Goal: Information Seeking & Learning: Check status

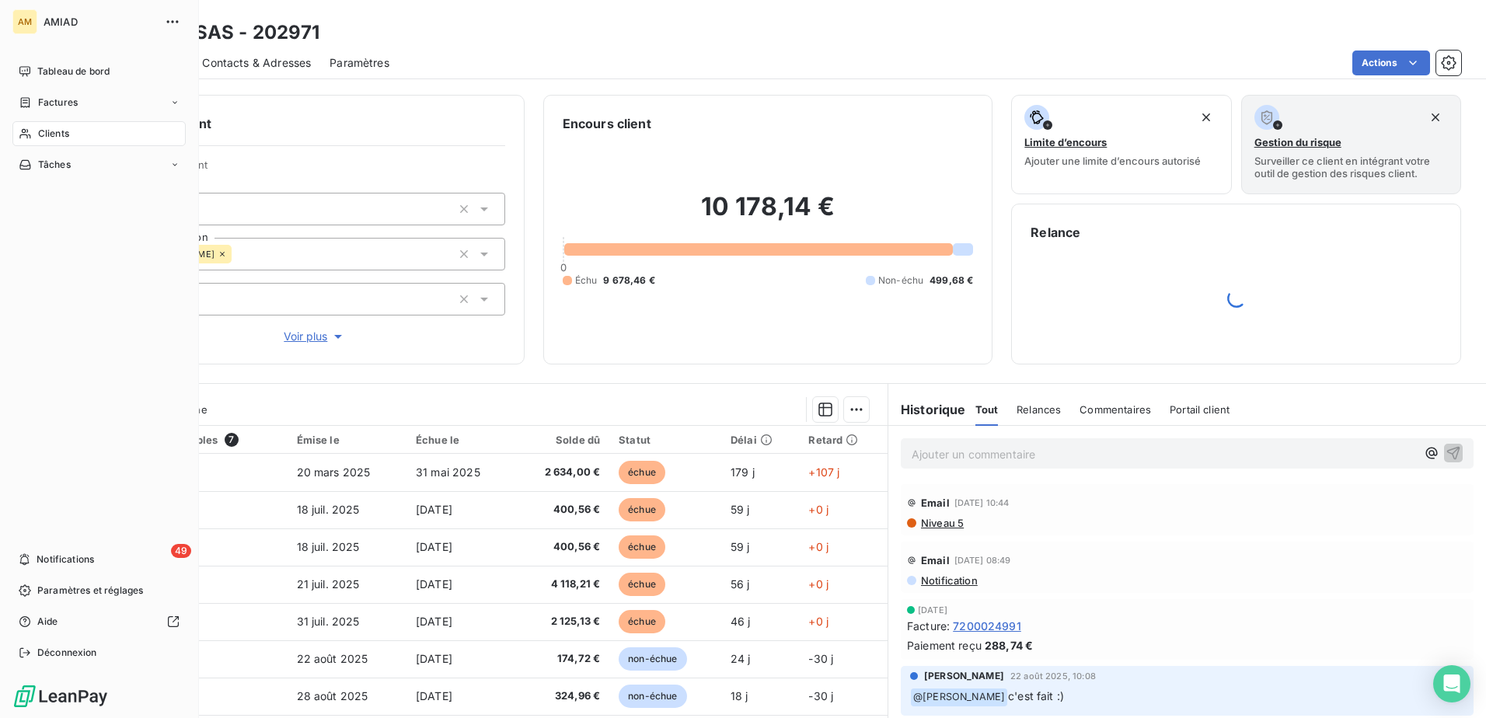
click at [30, 135] on icon at bounding box center [25, 134] width 13 height 12
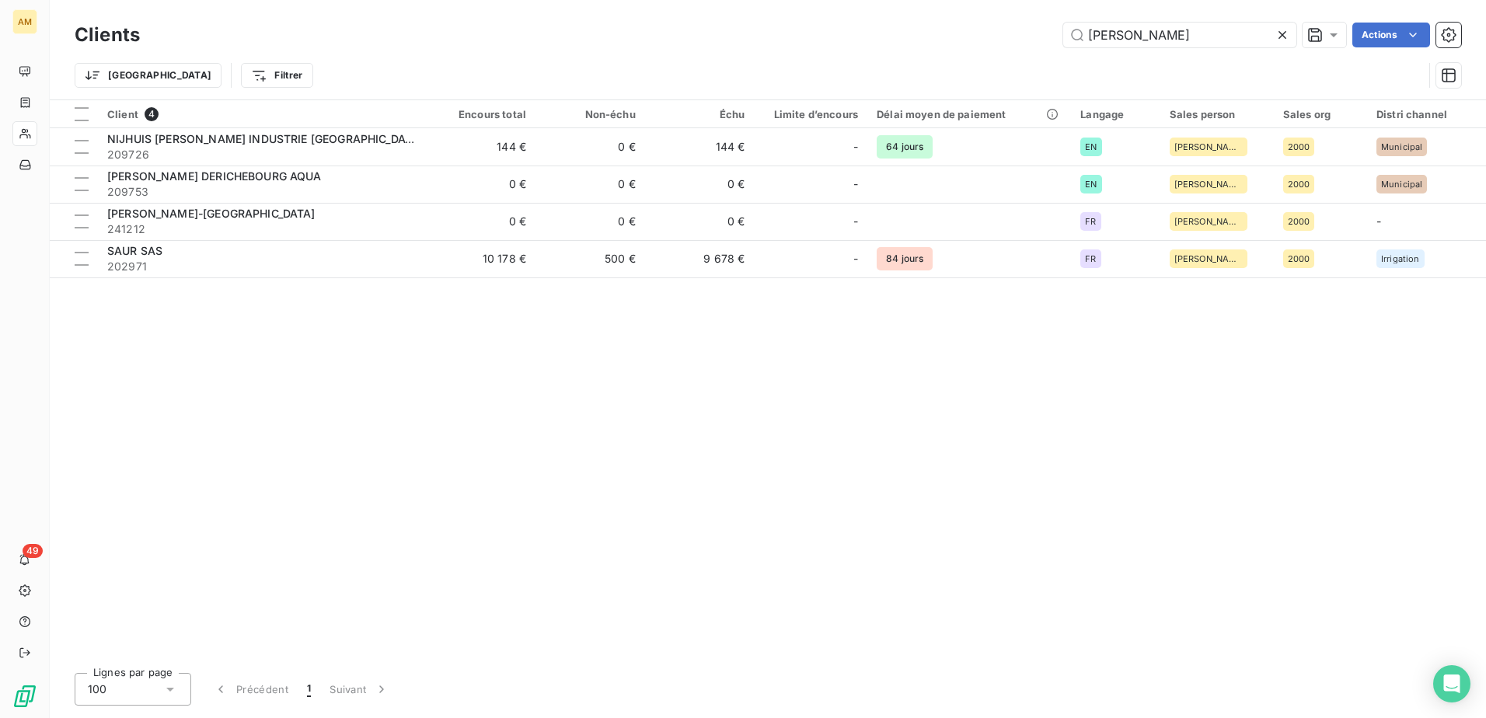
drag, startPoint x: 1147, startPoint y: 34, endPoint x: 992, endPoint y: 54, distance: 156.0
click at [992, 54] on div "Clients saur Actions Trier Filtrer" at bounding box center [768, 59] width 1387 height 81
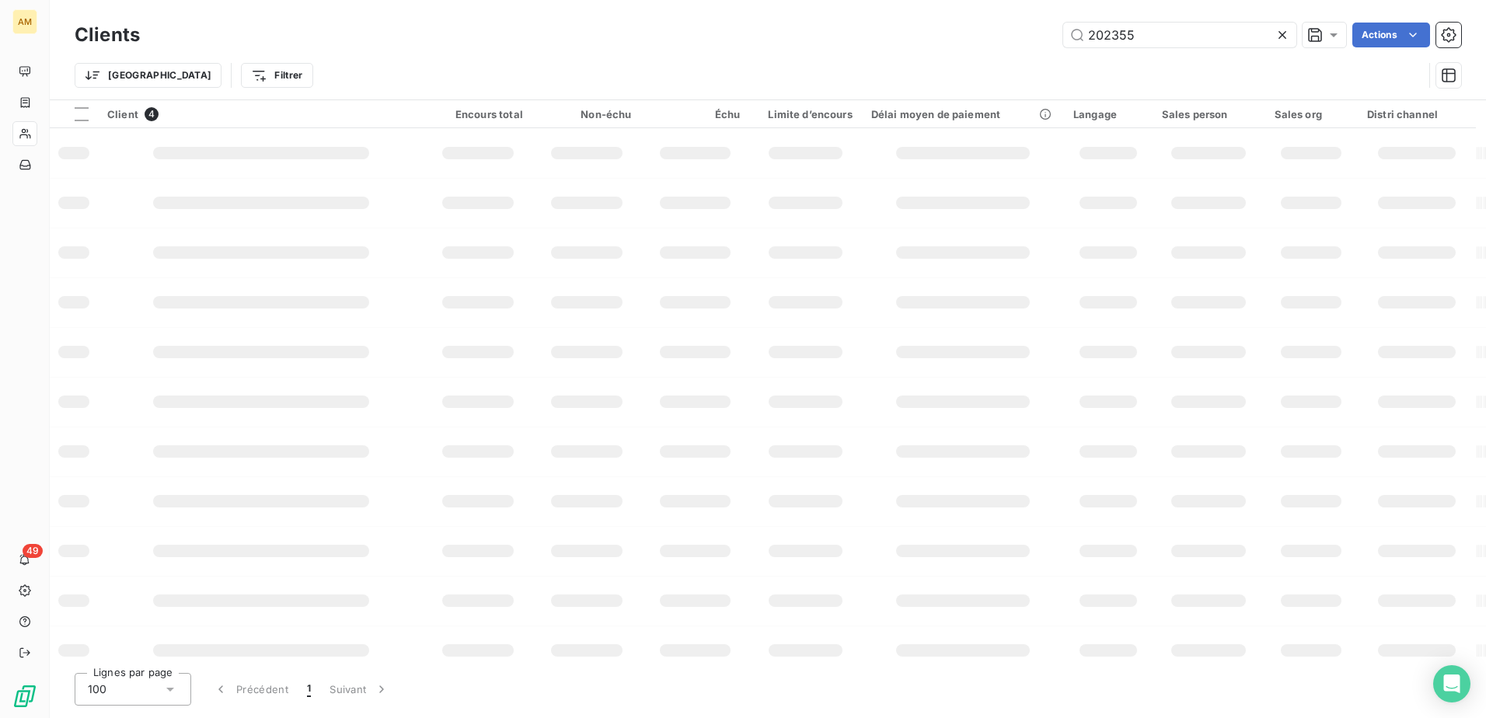
type input "202355"
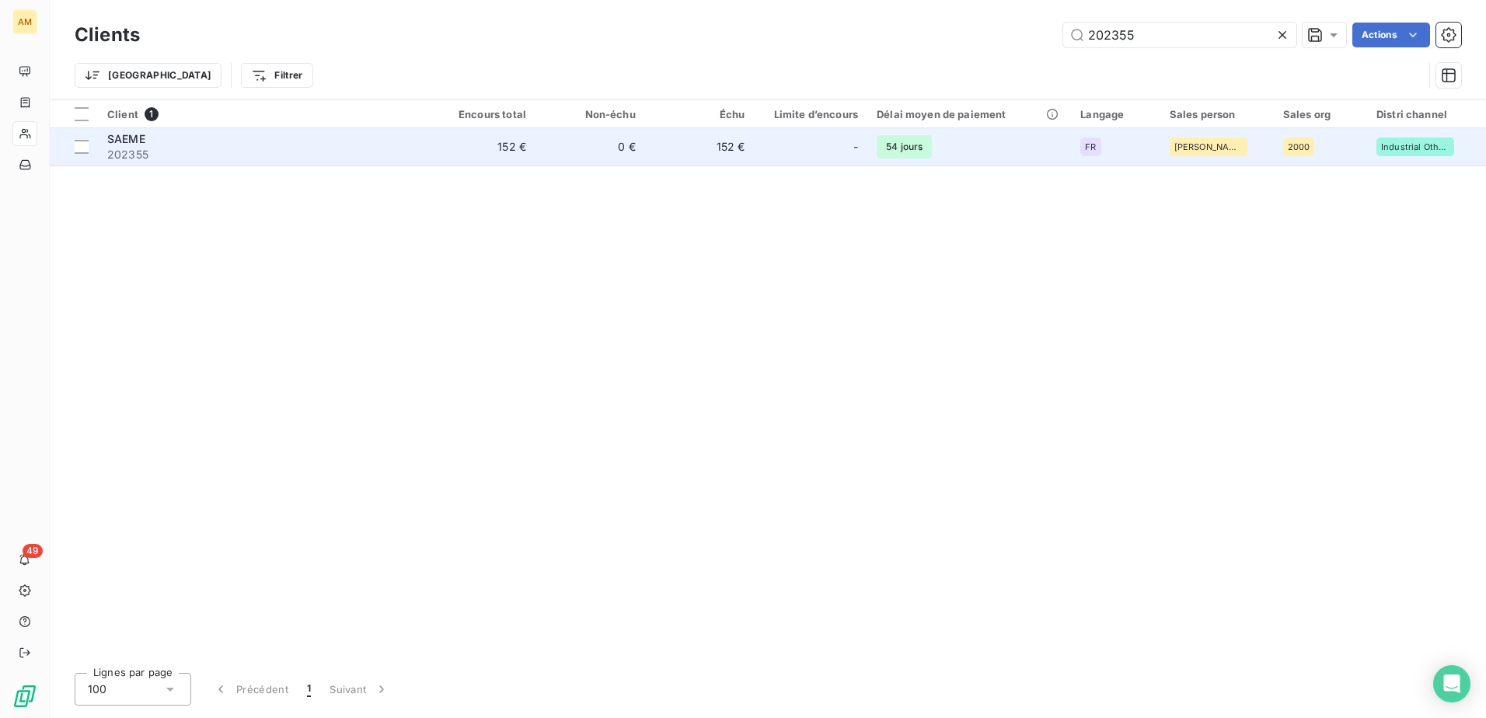
click at [176, 147] on span "202355" at bounding box center [261, 155] width 309 height 16
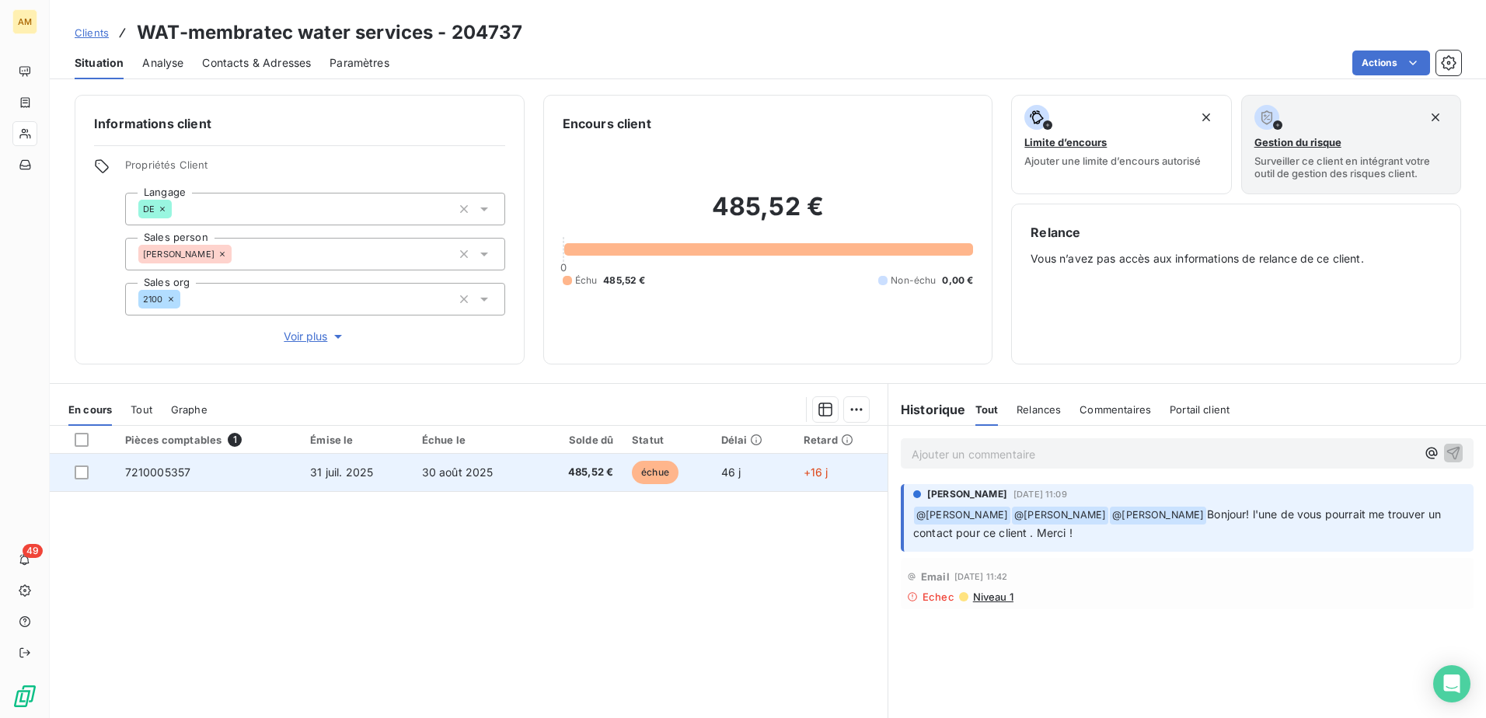
click at [141, 468] on span "7210005357" at bounding box center [158, 472] width 66 height 13
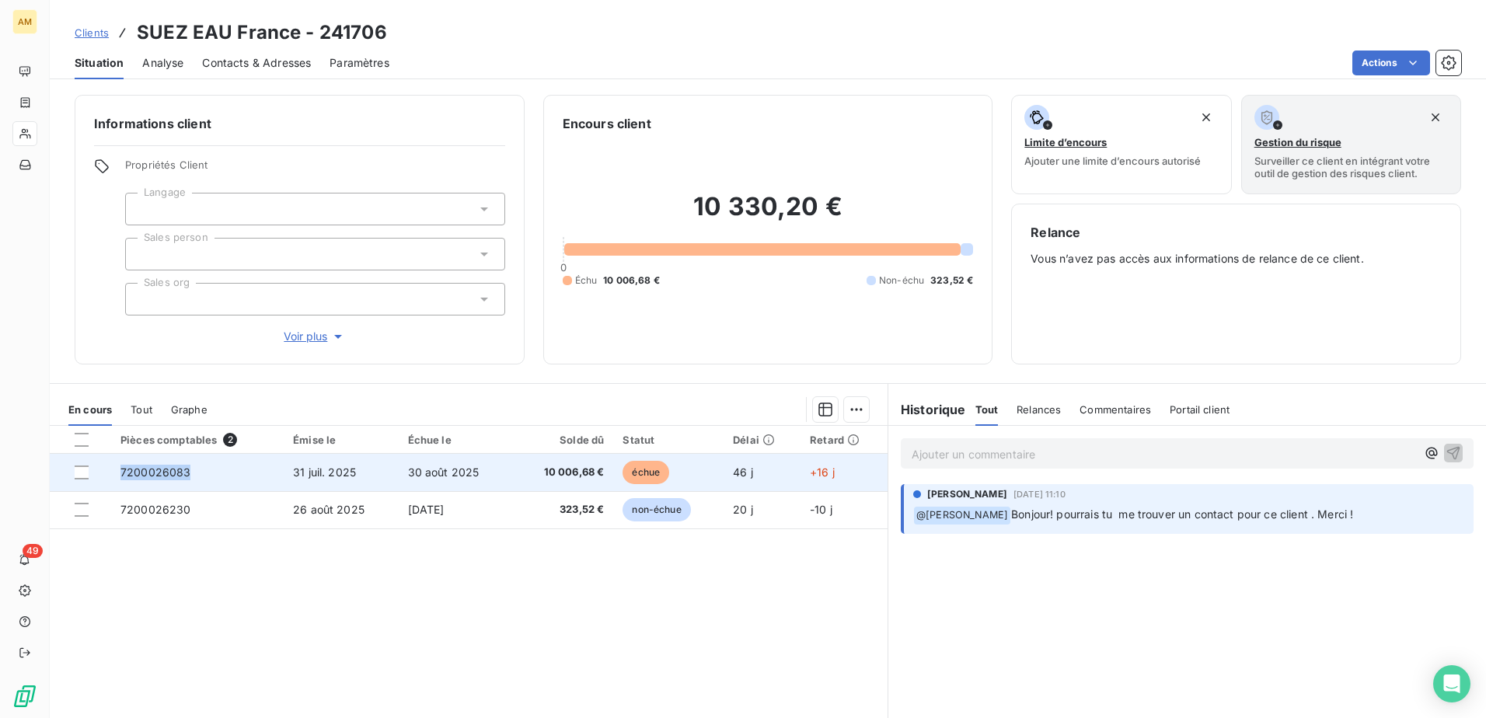
click at [123, 479] on td "7200026083" at bounding box center [197, 472] width 173 height 37
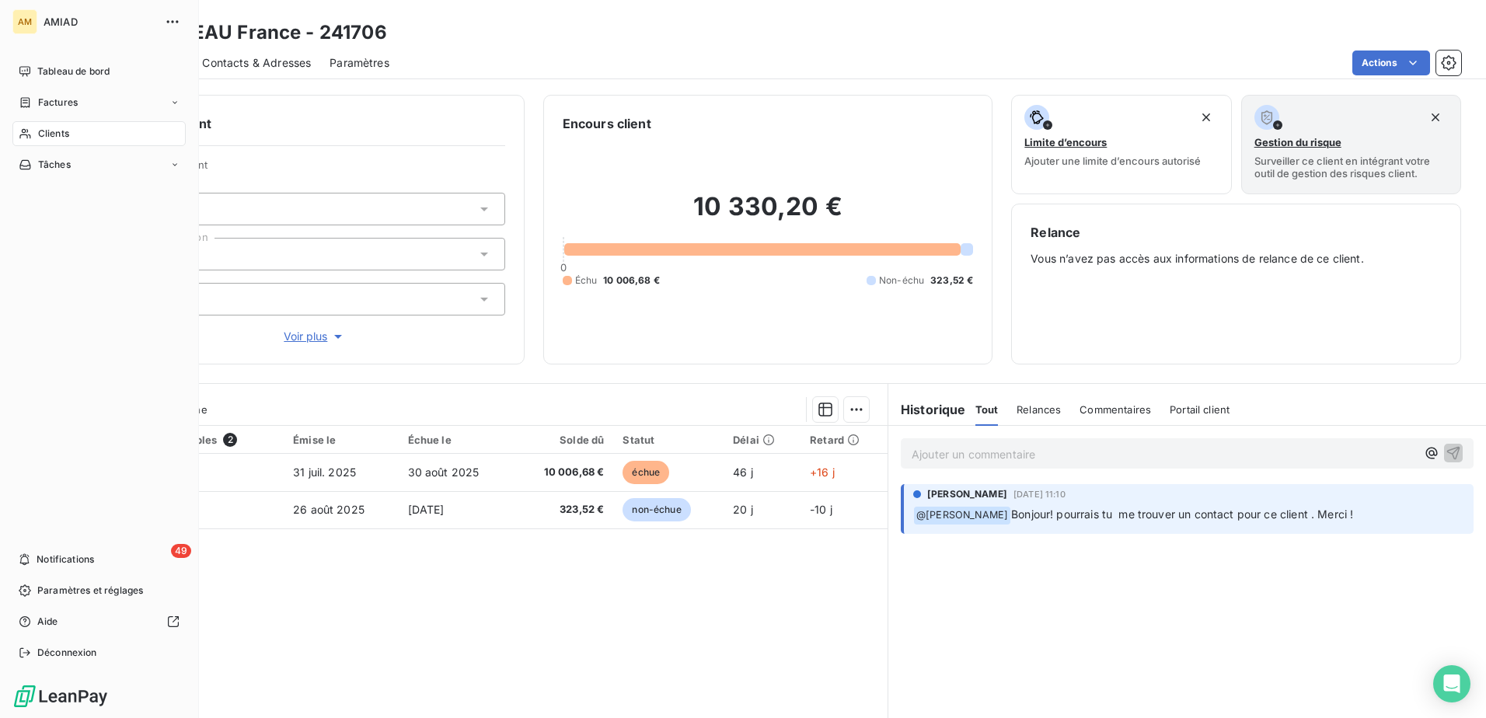
click at [51, 136] on span "Clients" at bounding box center [53, 134] width 31 height 14
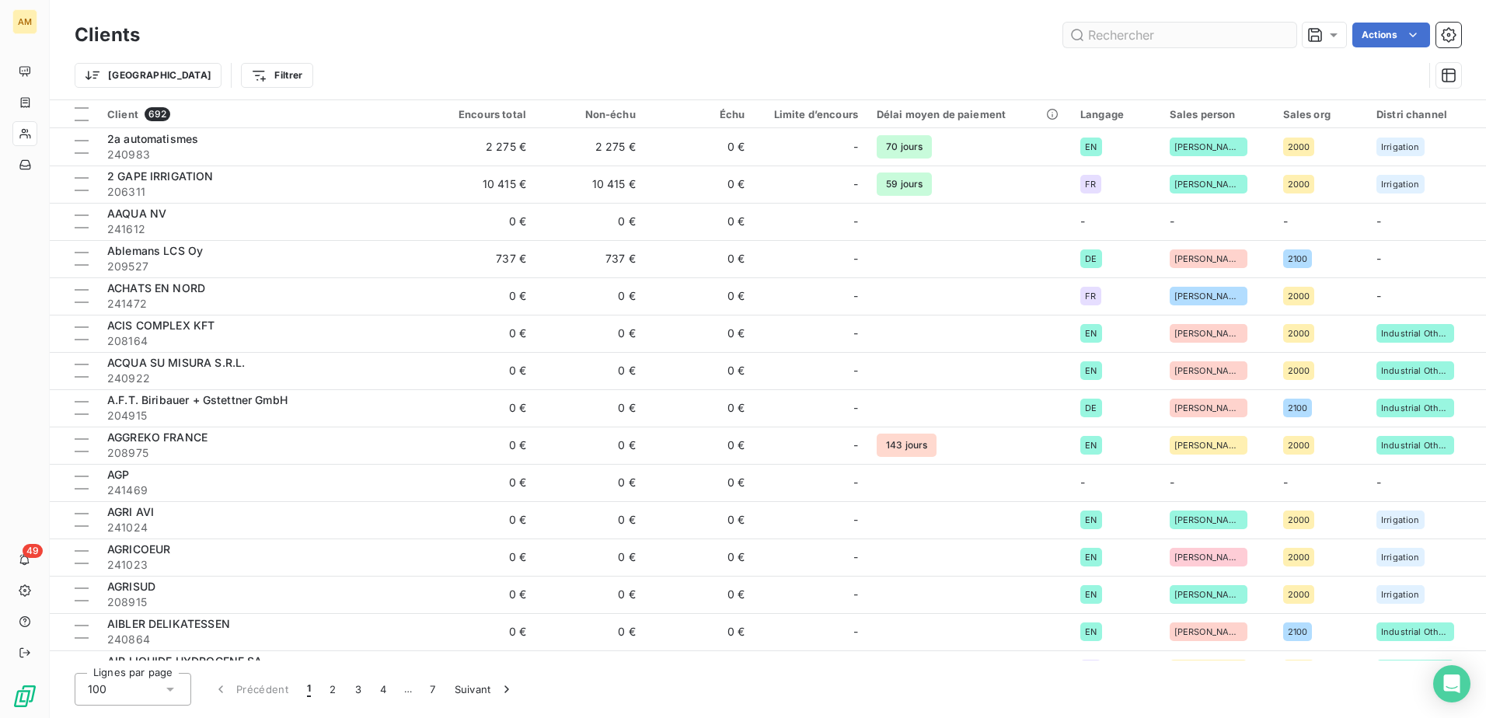
click at [1143, 33] on input "text" at bounding box center [1180, 35] width 233 height 25
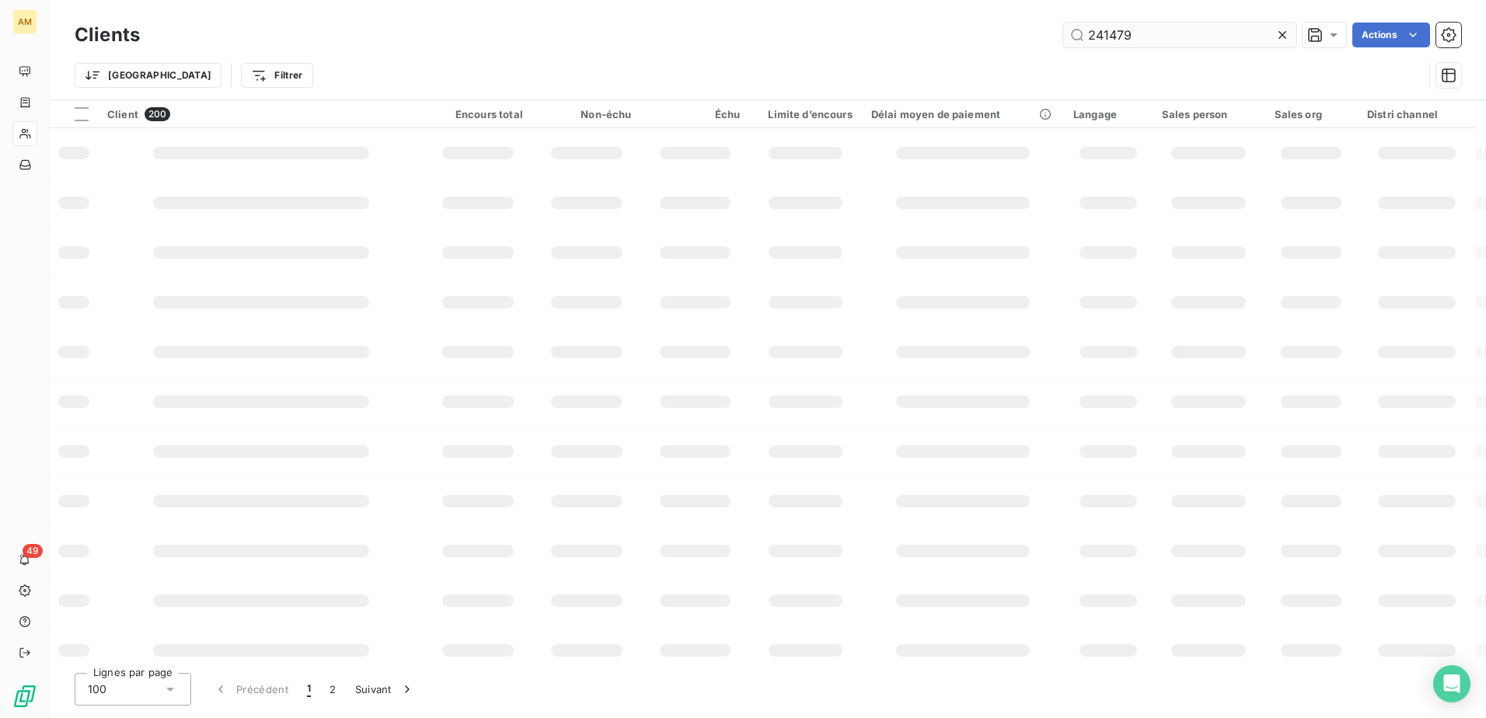
type input "241479"
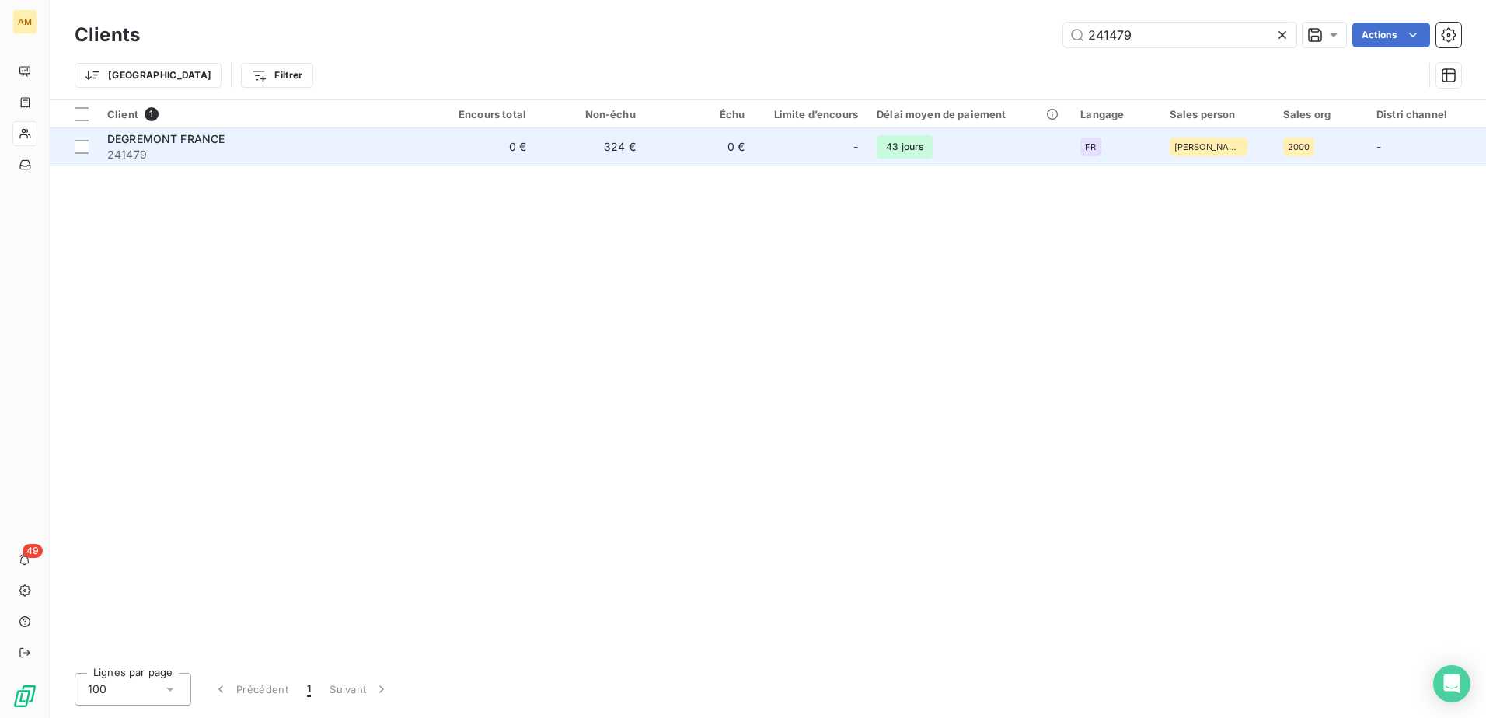
click at [509, 151] on td "0 €" at bounding box center [481, 146] width 110 height 37
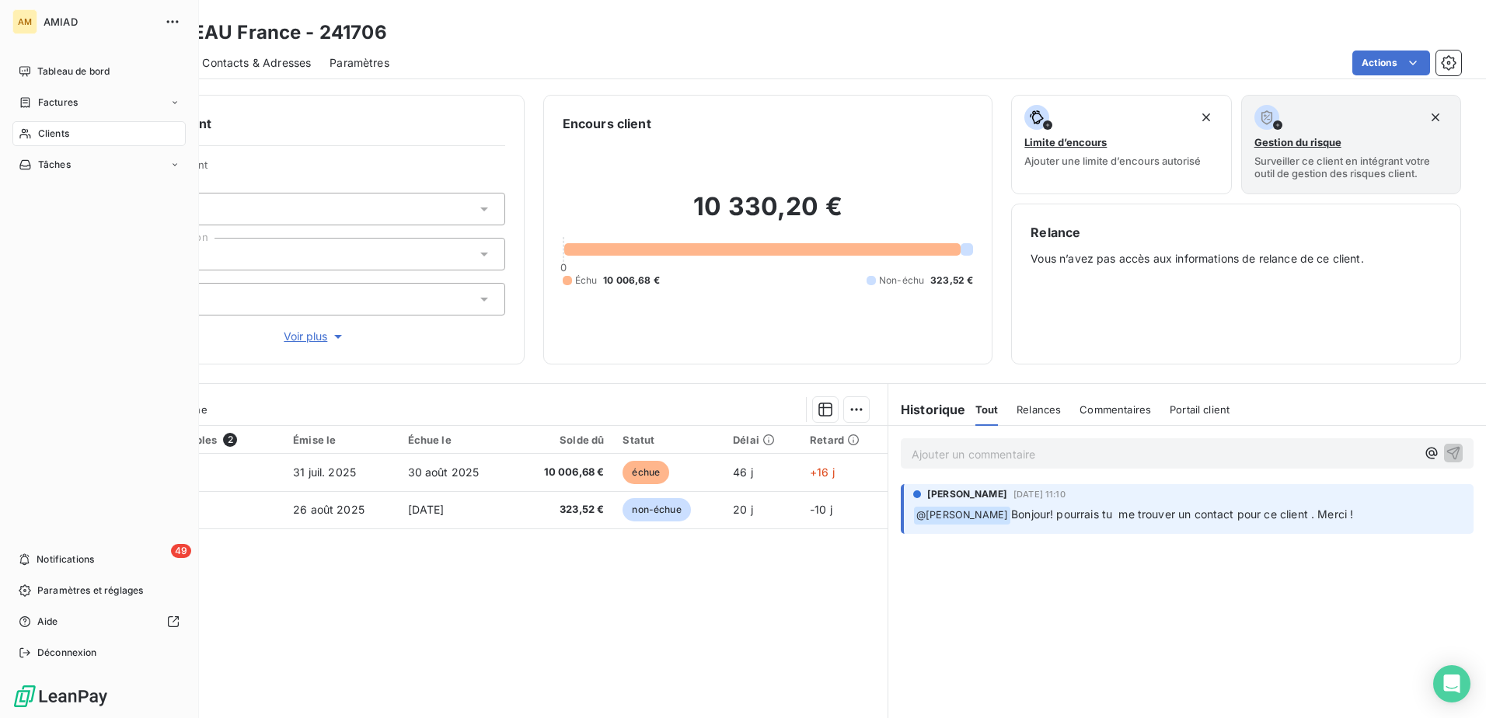
click at [30, 134] on icon at bounding box center [25, 134] width 13 height 12
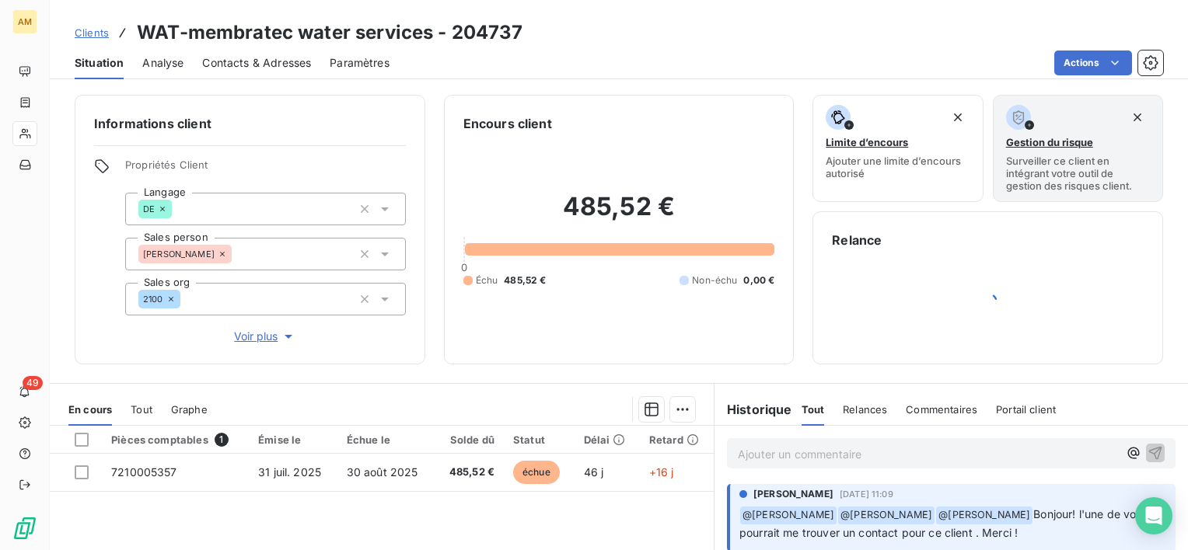
scroll to position [221, 0]
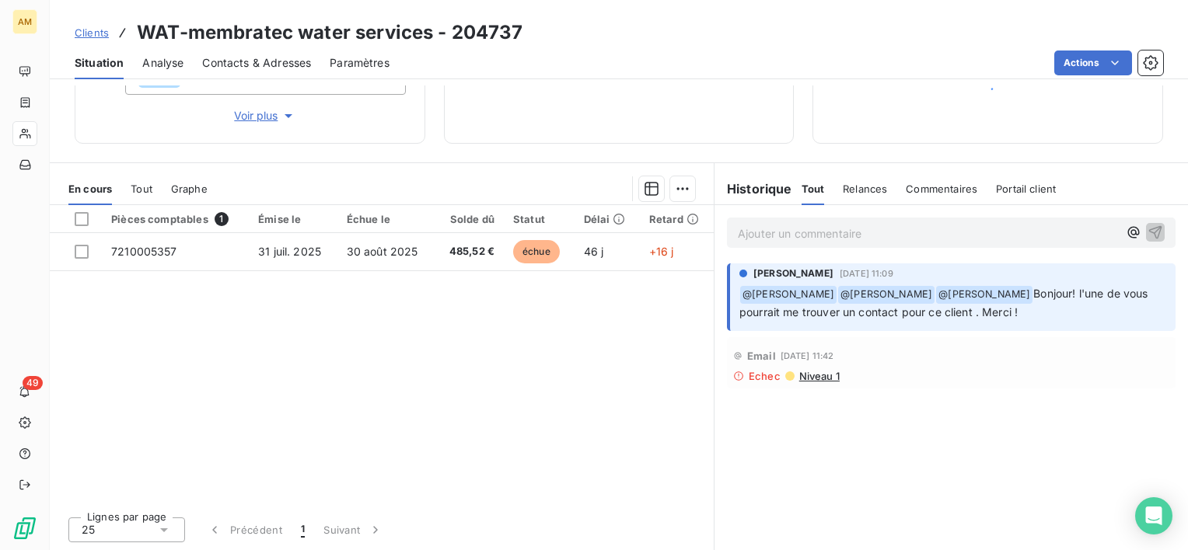
click at [787, 239] on p "Ajouter un commentaire ﻿" at bounding box center [928, 233] width 380 height 19
click at [812, 231] on p "Ajouter un commentaire ﻿" at bounding box center [928, 233] width 380 height 19
click at [1148, 229] on icon "button" at bounding box center [1156, 232] width 16 height 16
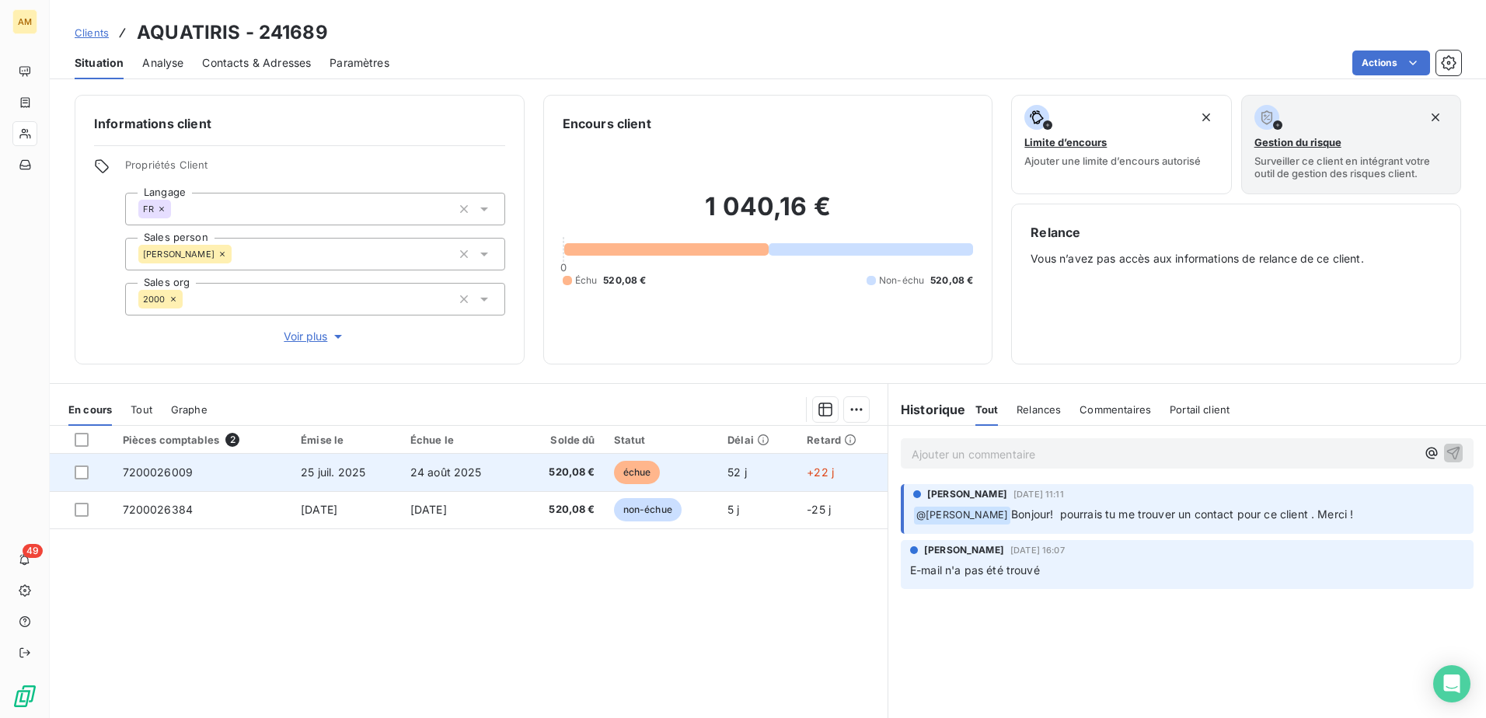
click at [166, 469] on span "7200026009" at bounding box center [158, 472] width 71 height 13
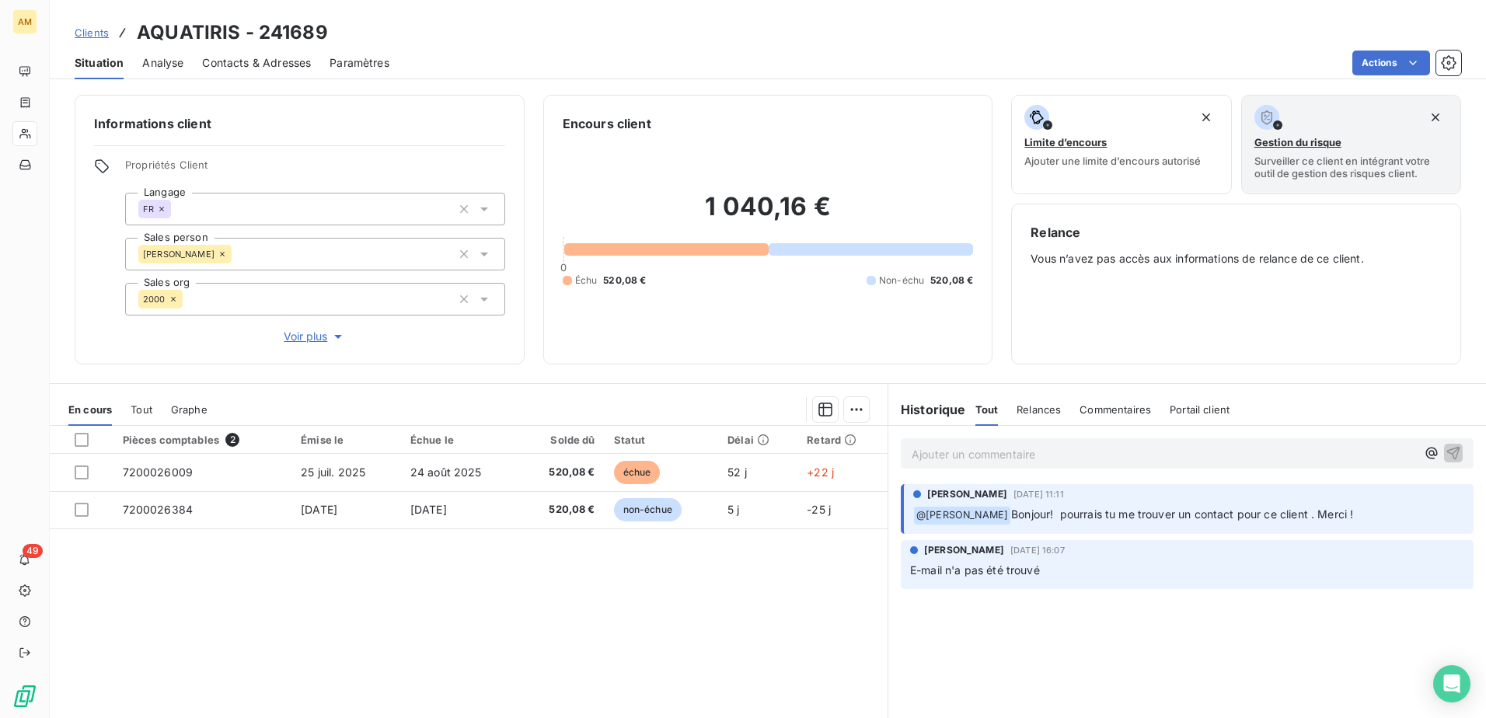
click at [994, 462] on p "Ajouter un commentaire ﻿" at bounding box center [1164, 454] width 505 height 19
click at [1446, 446] on icon "button" at bounding box center [1454, 453] width 16 height 16
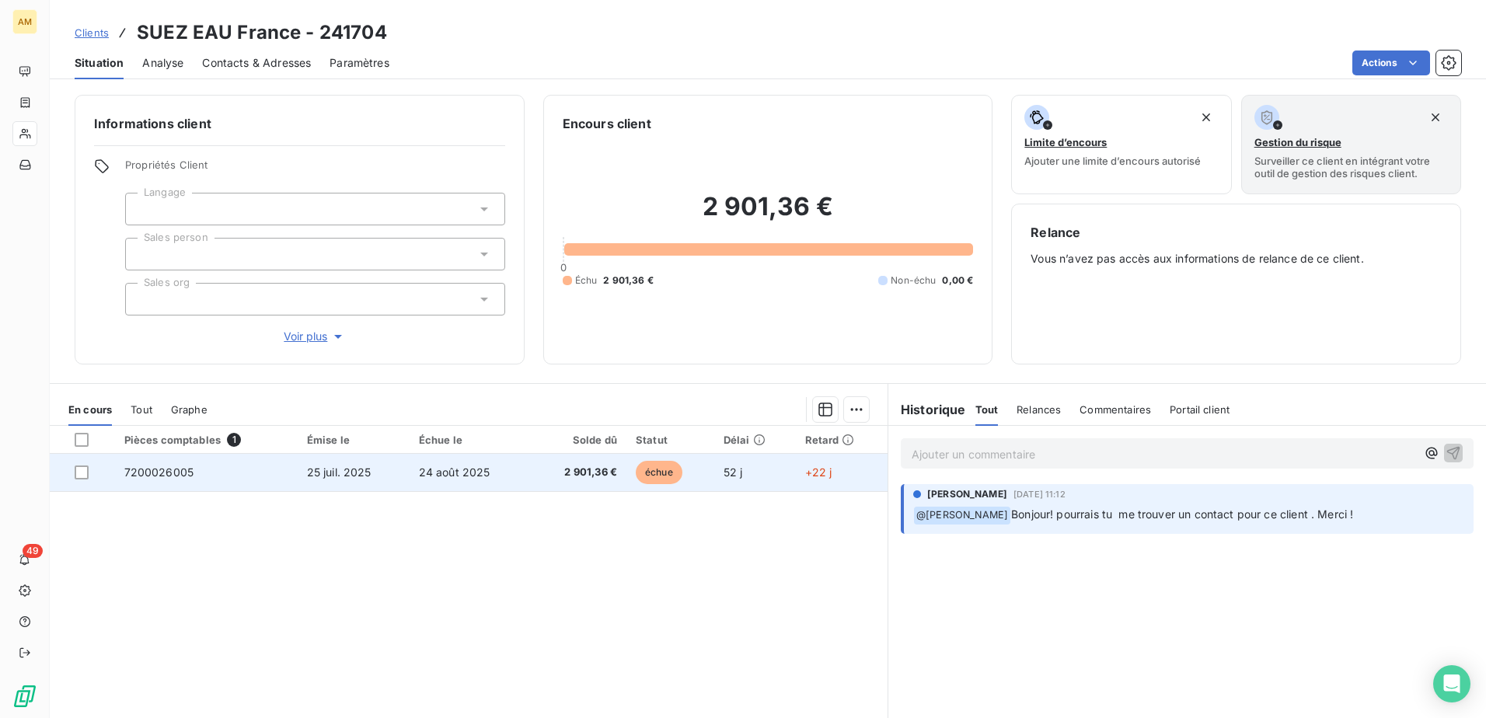
click at [182, 468] on span "7200026005" at bounding box center [159, 472] width 70 height 13
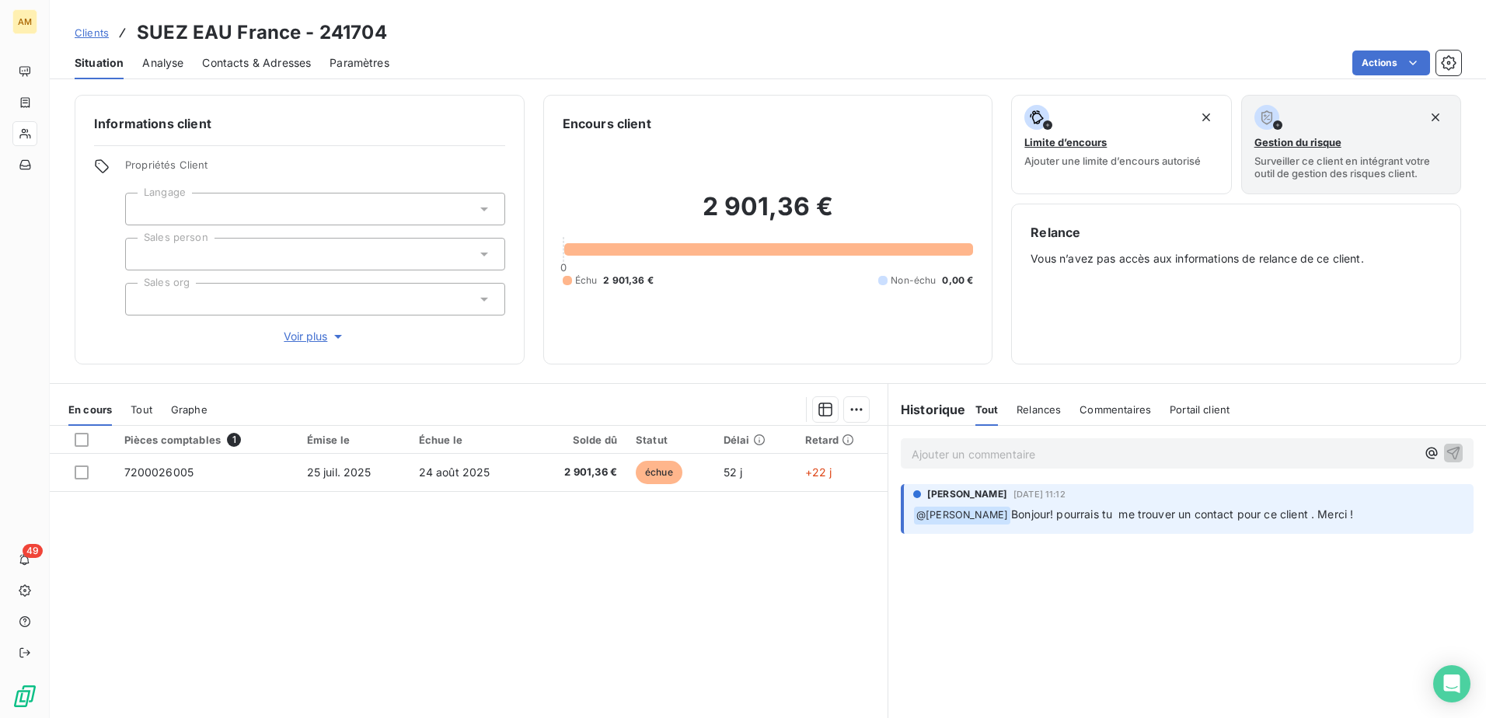
click at [1000, 458] on p "Ajouter un commentaire ﻿" at bounding box center [1164, 454] width 505 height 19
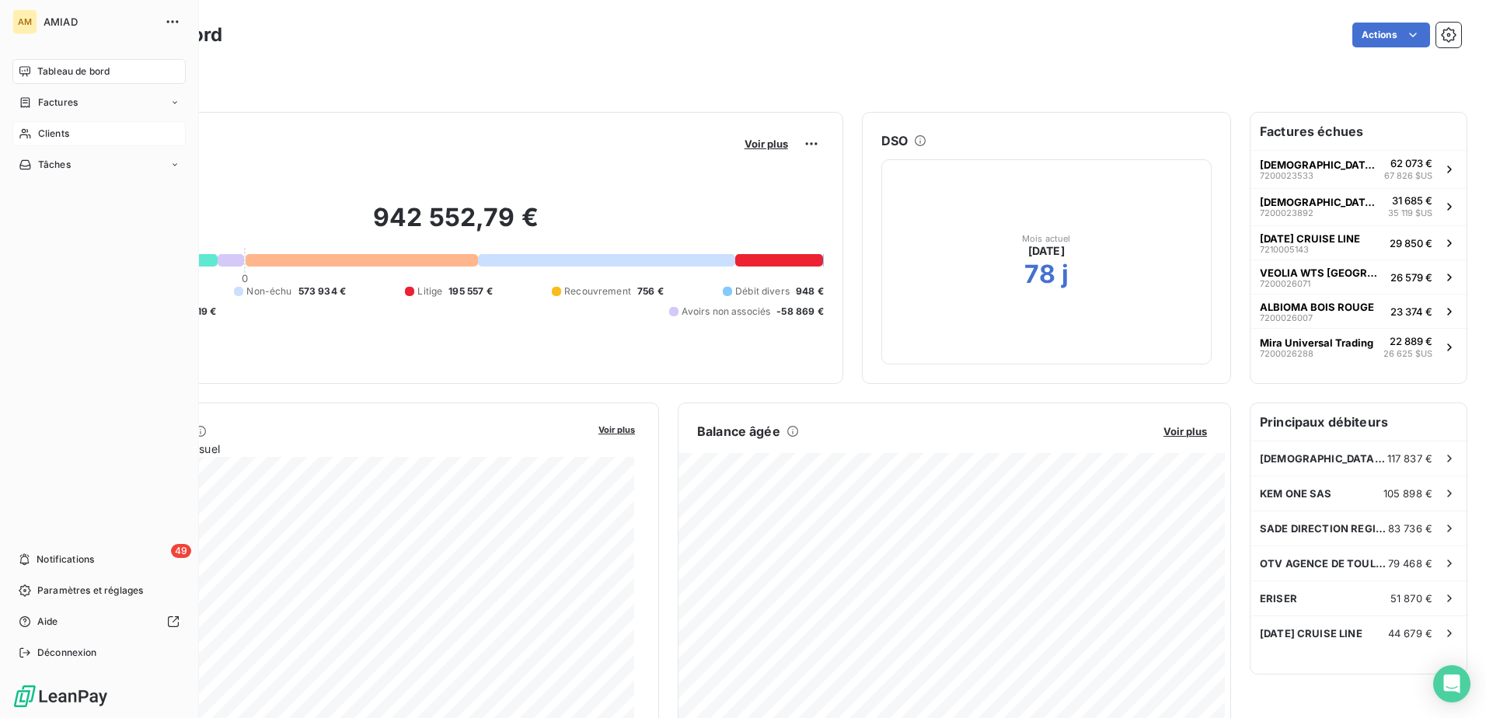
click at [30, 139] on icon at bounding box center [25, 134] width 13 height 12
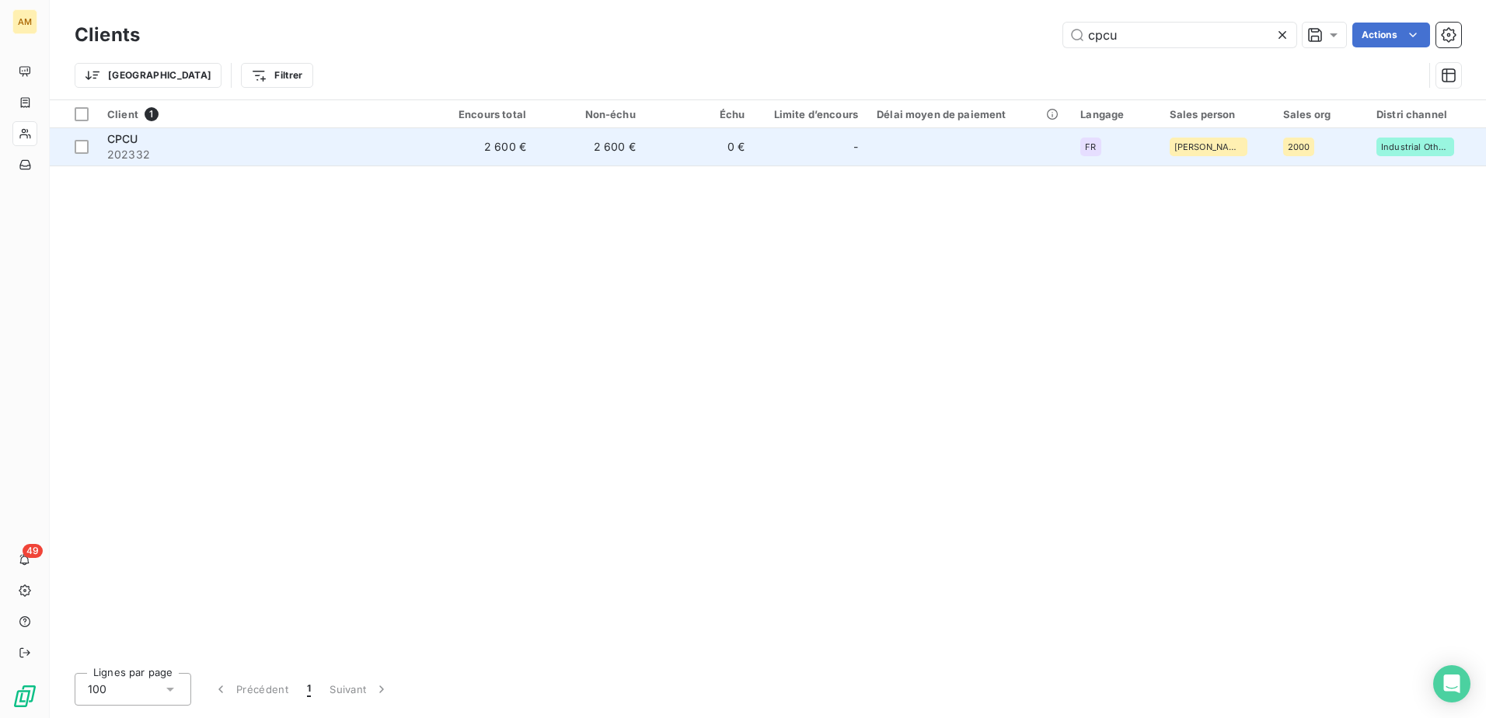
type input "cpcu"
click at [456, 153] on td "2 600 €" at bounding box center [481, 146] width 110 height 37
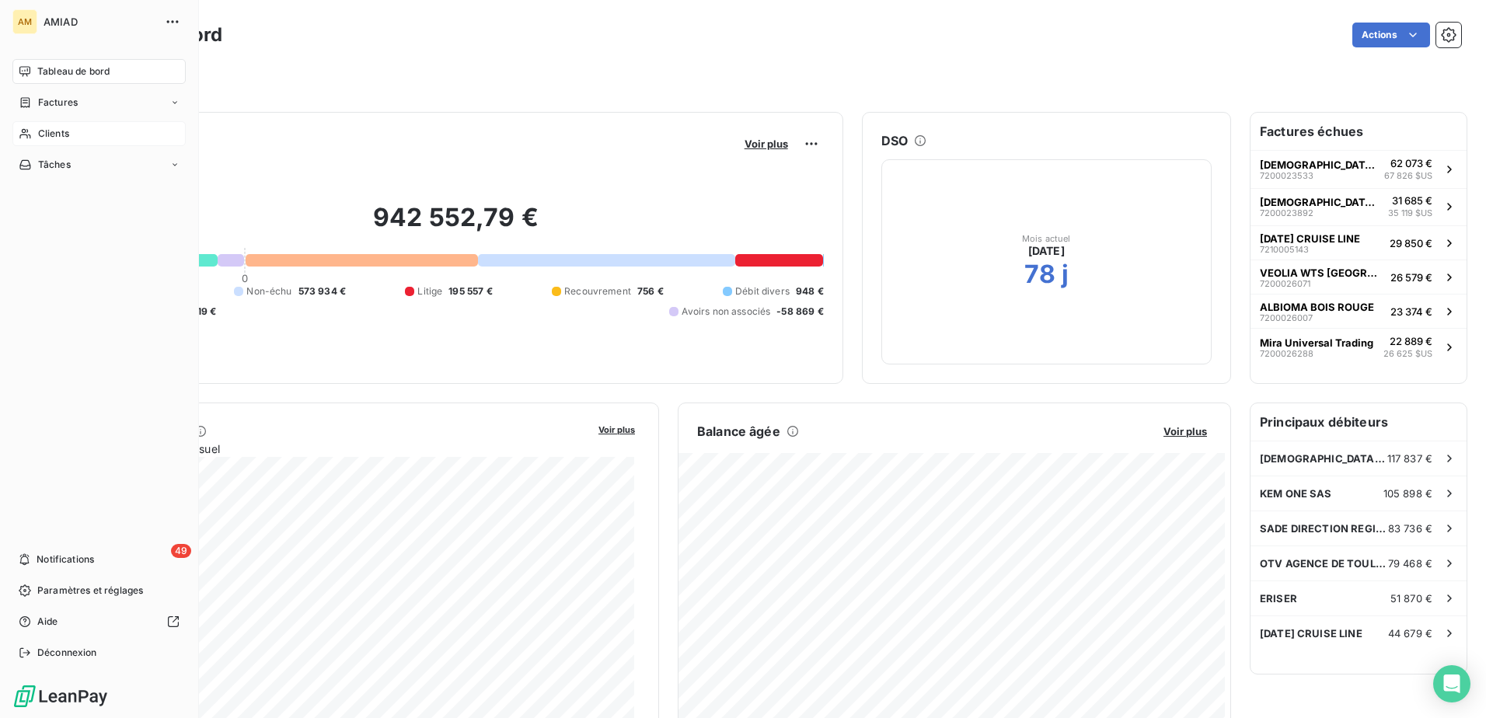
click at [30, 129] on icon at bounding box center [25, 134] width 13 height 12
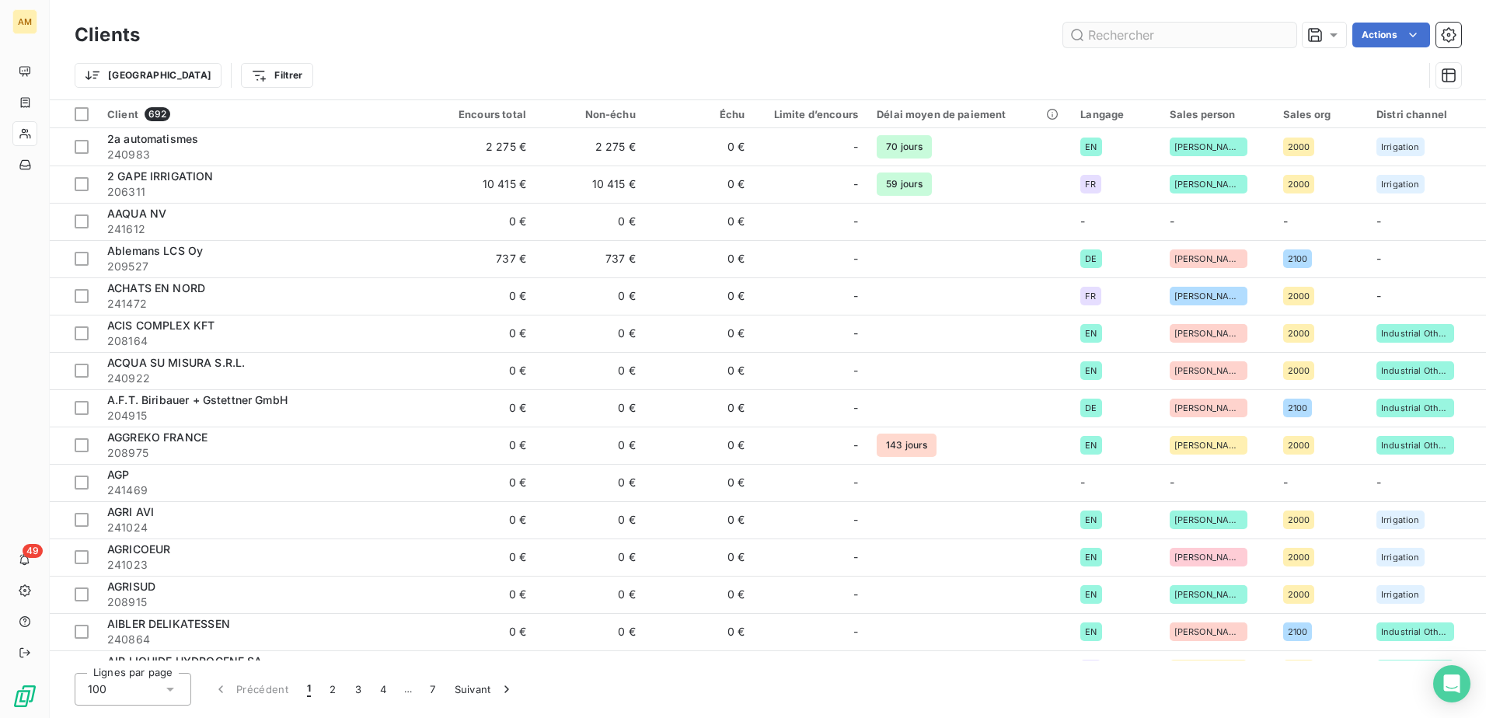
click at [1113, 27] on input "text" at bounding box center [1180, 35] width 233 height 25
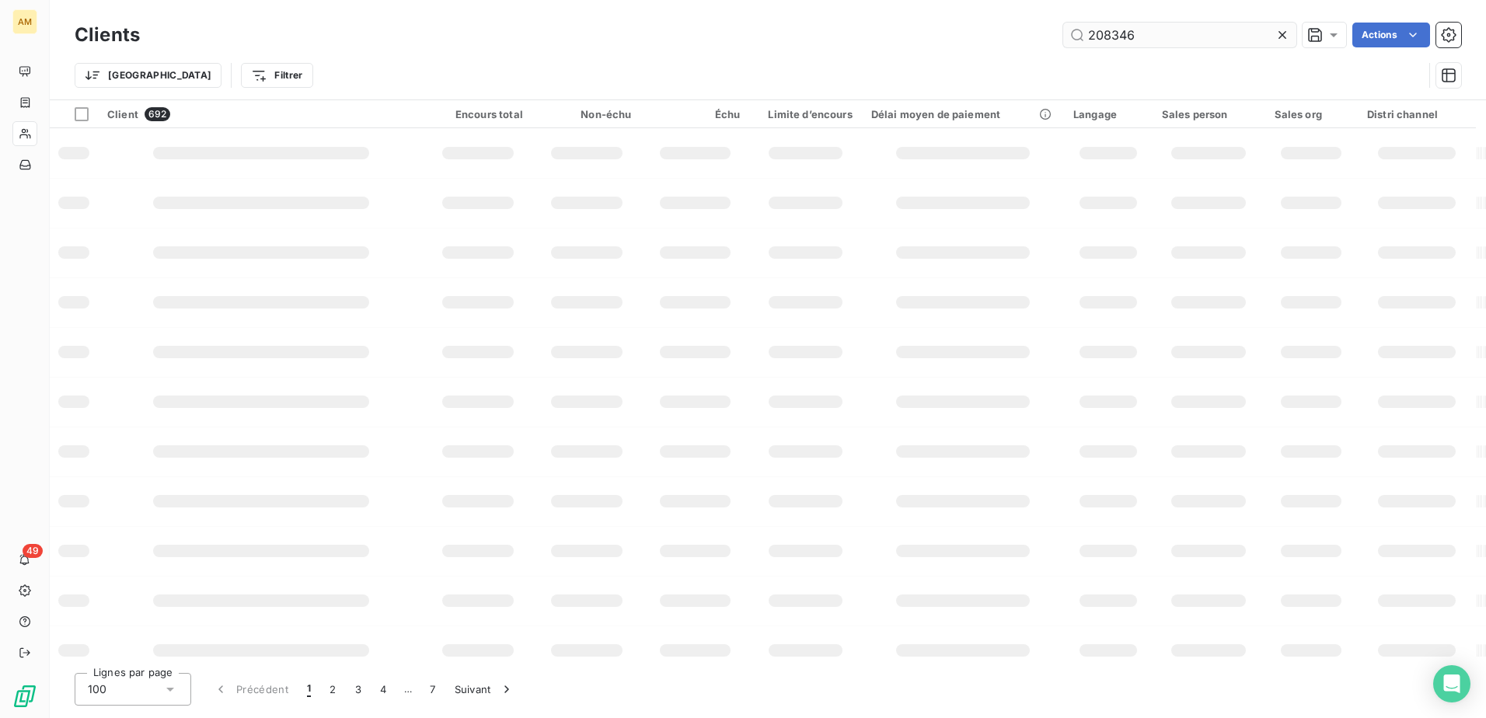
type input "208346"
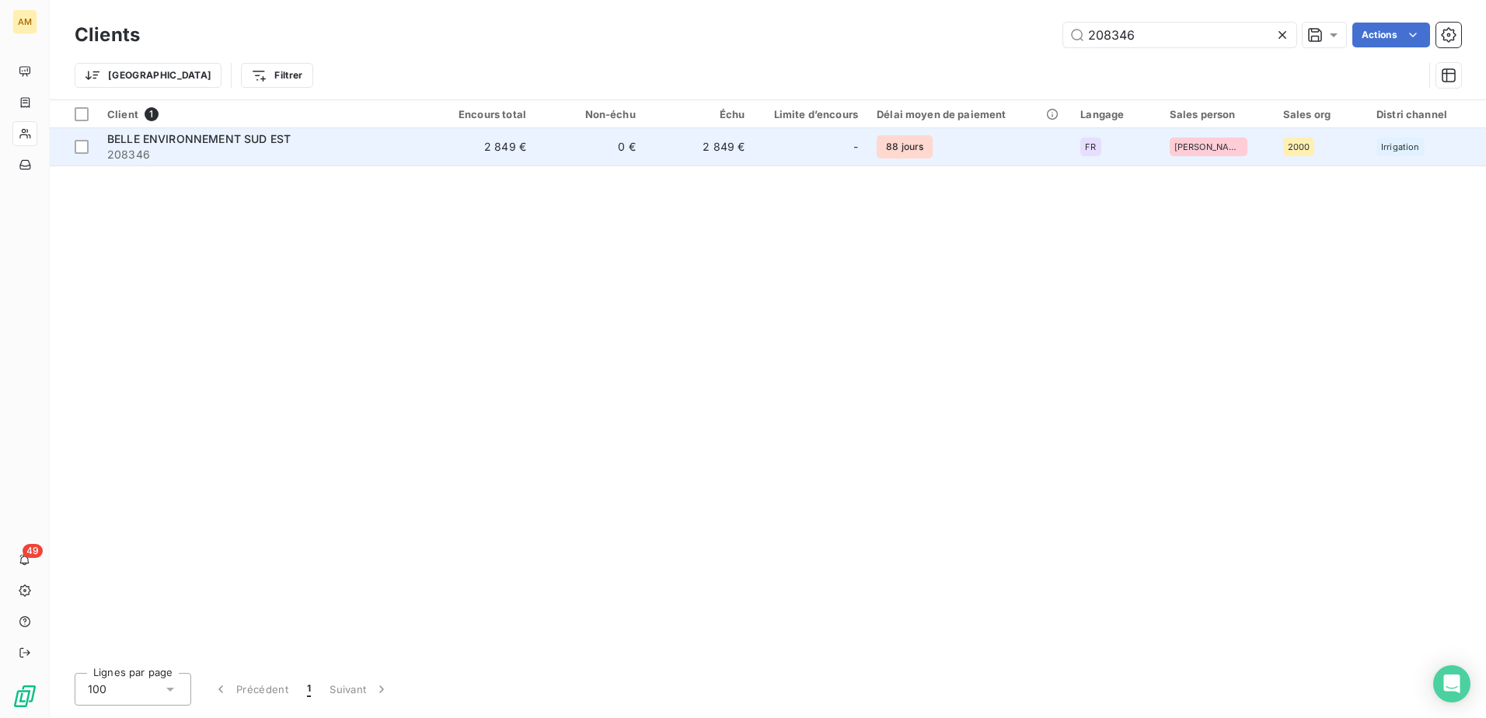
click at [255, 141] on span "BELLE ENVIRONNEMENT SUD EST" at bounding box center [198, 138] width 183 height 13
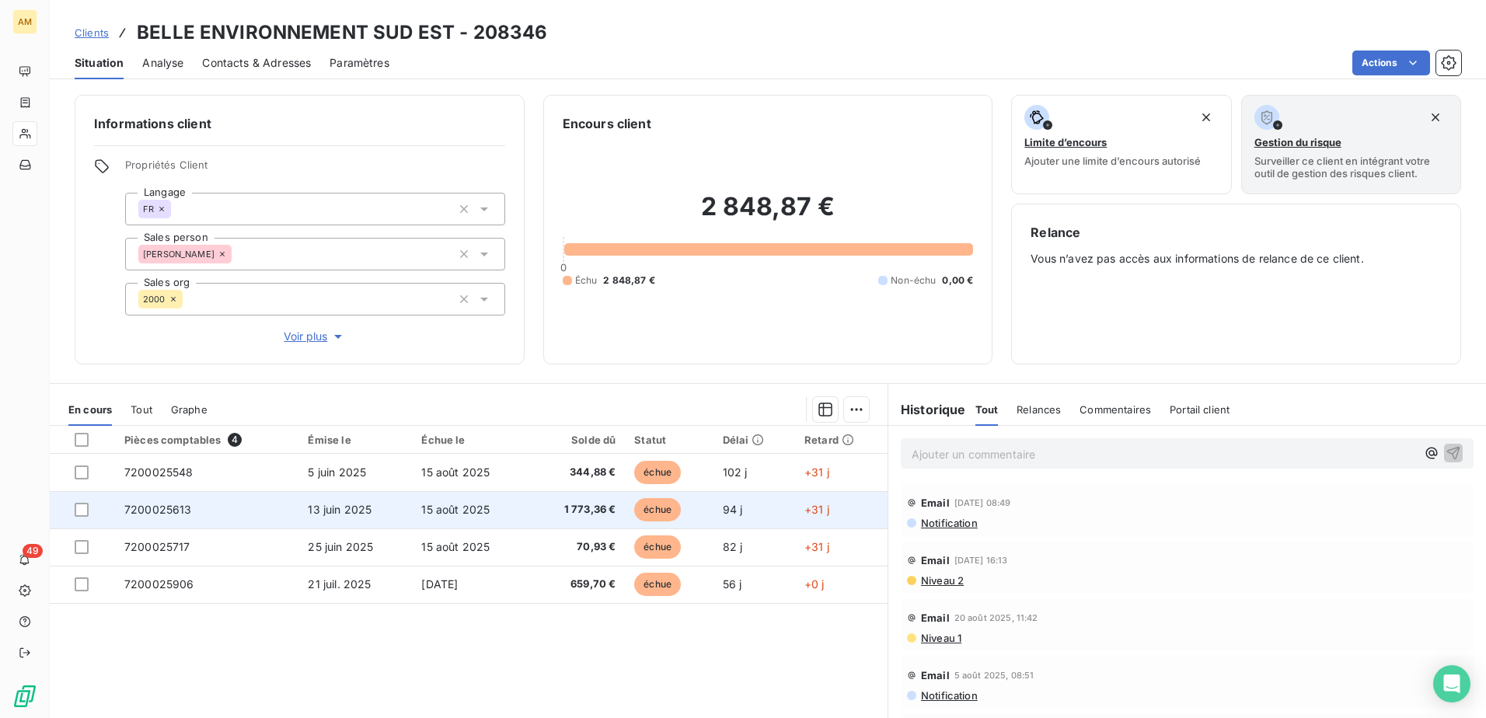
scroll to position [54, 0]
